Goal: Check status: Check status

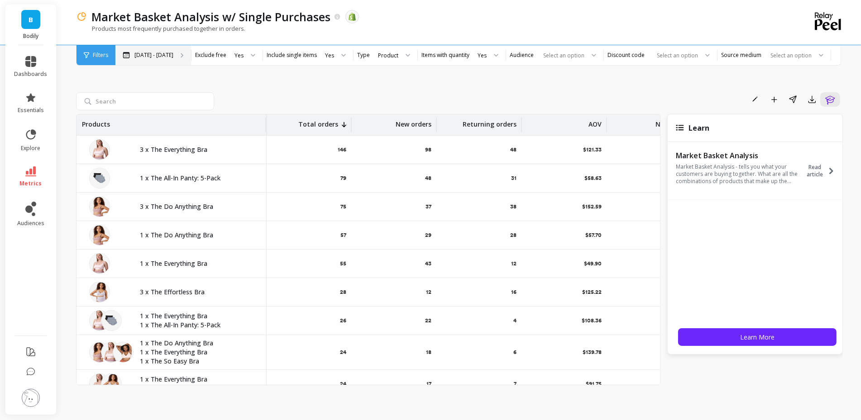
click at [174, 55] on div "[DATE] - [DATE]" at bounding box center [153, 55] width 76 height 20
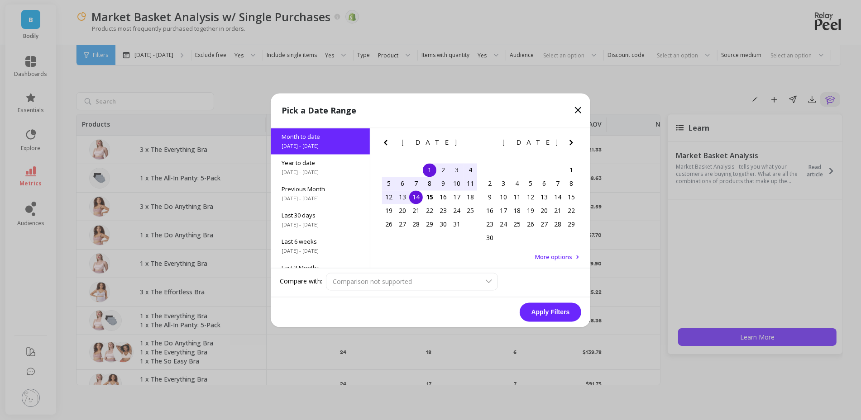
click at [389, 146] on icon "Previous Month" at bounding box center [385, 142] width 11 height 11
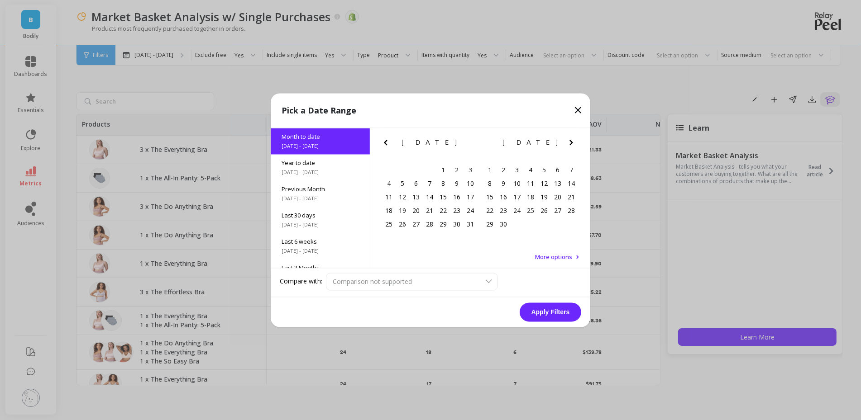
click at [389, 146] on icon "Previous Month" at bounding box center [385, 142] width 11 height 11
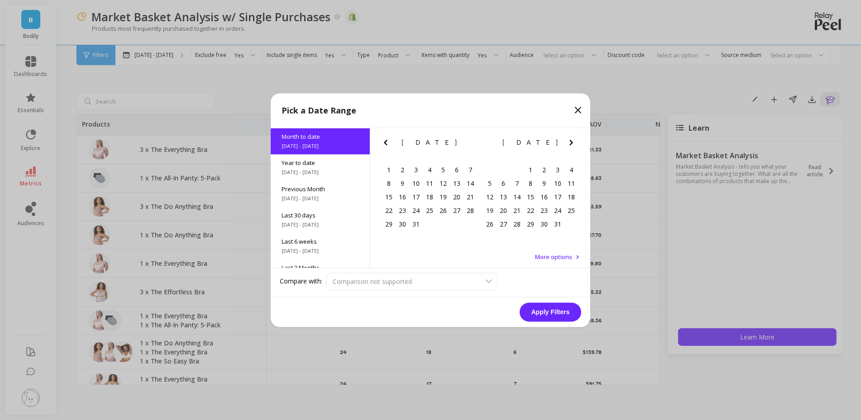
click at [389, 146] on icon "Previous Month" at bounding box center [385, 142] width 11 height 11
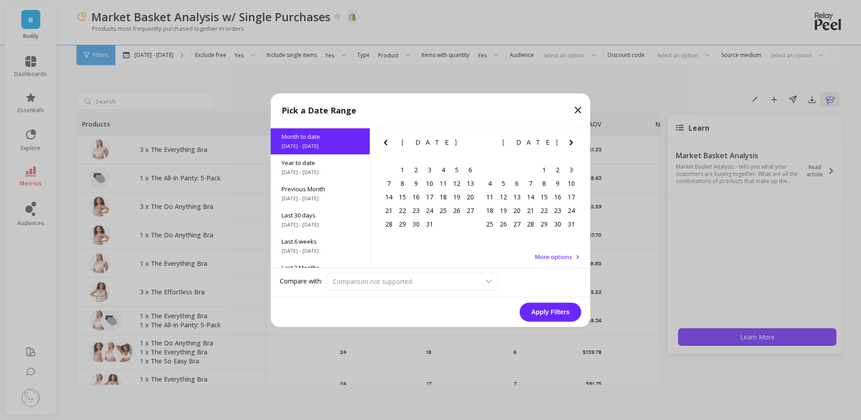
click at [389, 146] on icon "Previous Month" at bounding box center [385, 142] width 11 height 11
click at [576, 140] on icon "Next Month" at bounding box center [571, 142] width 11 height 11
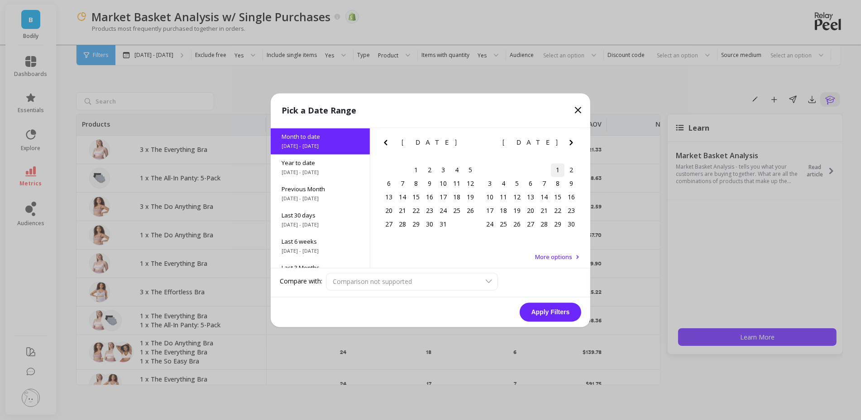
click at [563, 169] on div "1" at bounding box center [558, 170] width 14 height 14
click at [574, 141] on icon "Next Month" at bounding box center [571, 142] width 11 height 11
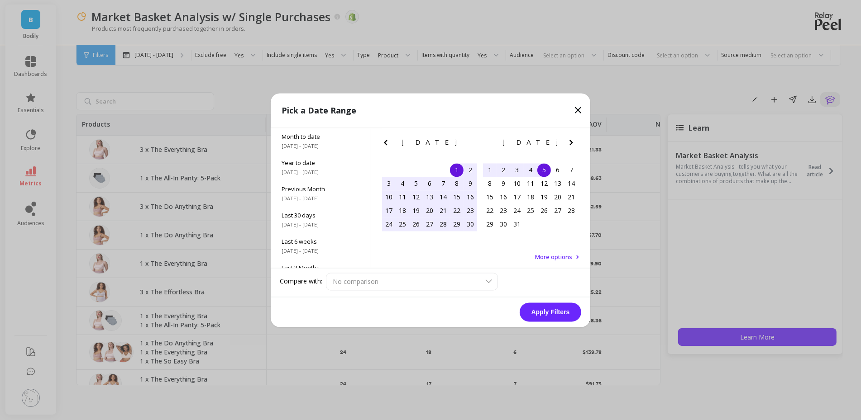
click at [540, 172] on div "5" at bounding box center [544, 170] width 14 height 14
click at [553, 313] on button "Apply Filters" at bounding box center [550, 312] width 62 height 19
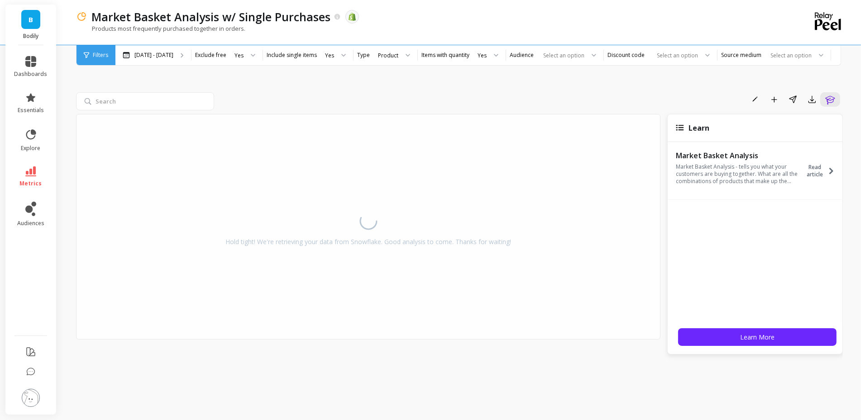
click at [495, 106] on div "Rename Add to Dashboard Share Export Learn" at bounding box center [530, 99] width 625 height 14
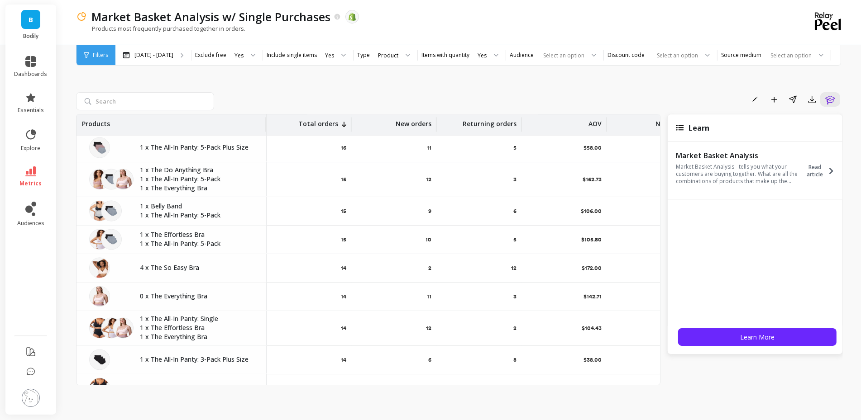
scroll to position [1928, 0]
